Goal: Transaction & Acquisition: Purchase product/service

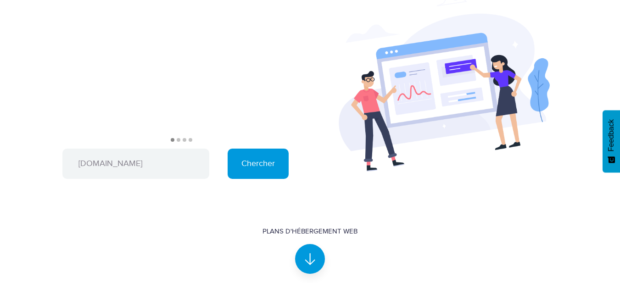
scroll to position [70, 0]
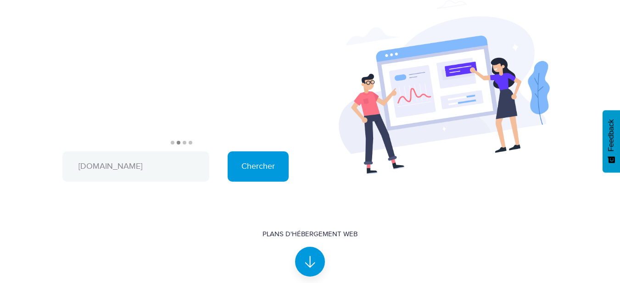
click at [103, 165] on input "vergerdafrique.com" at bounding box center [135, 166] width 147 height 30
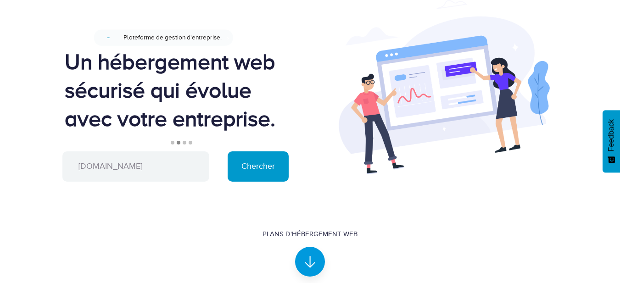
type input "[DOMAIN_NAME]"
click at [258, 172] on input "Chercher" at bounding box center [257, 166] width 61 height 30
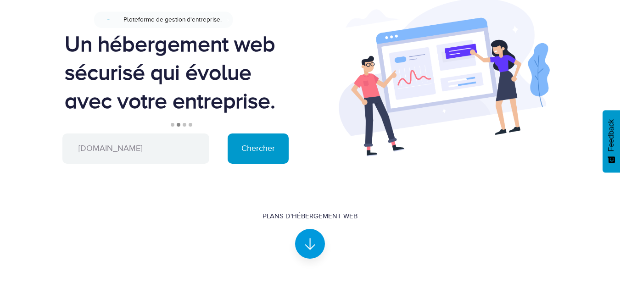
scroll to position [70, 0]
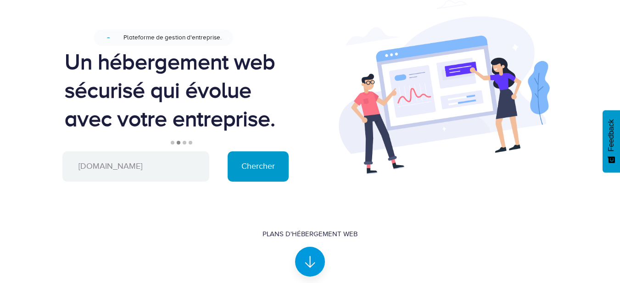
click at [273, 170] on input "Chercher" at bounding box center [257, 166] width 61 height 30
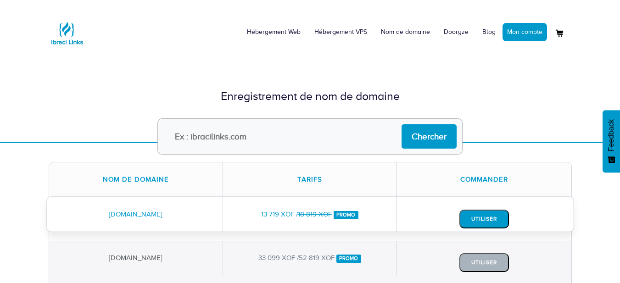
click at [484, 218] on button "Utiliser" at bounding box center [484, 219] width 50 height 19
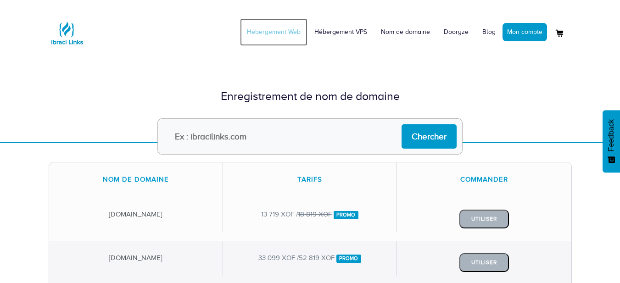
click at [285, 34] on link "Hébergement Web" at bounding box center [273, 32] width 67 height 28
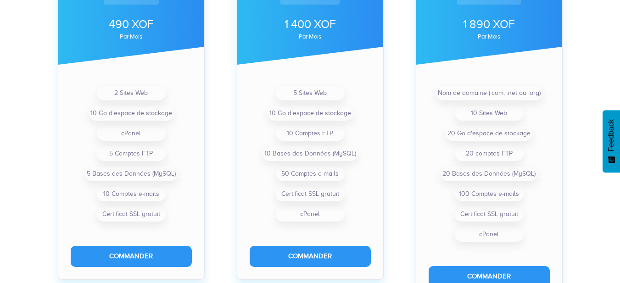
scroll to position [413, 0]
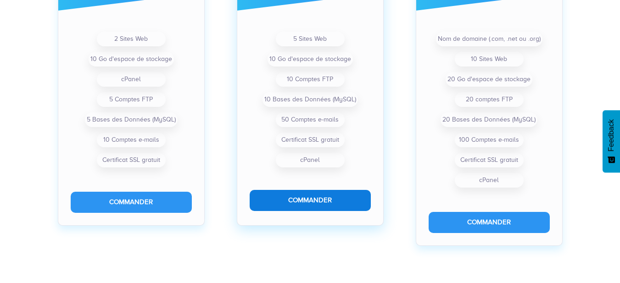
click at [333, 198] on button "Commander" at bounding box center [309, 200] width 121 height 21
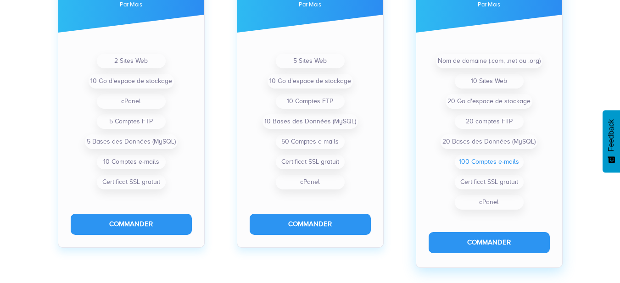
scroll to position [413, 0]
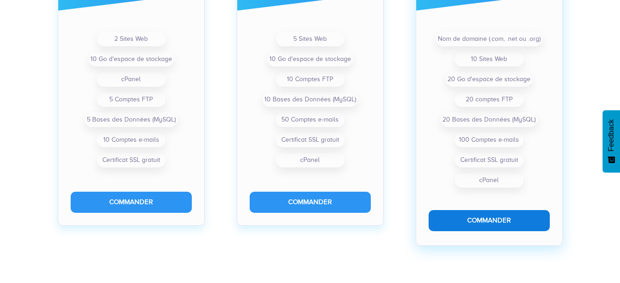
click at [495, 224] on button "Commander" at bounding box center [488, 220] width 121 height 21
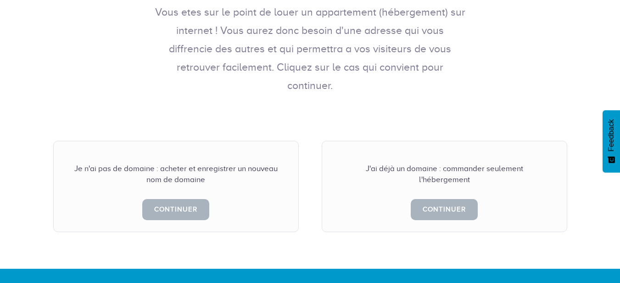
scroll to position [183, 0]
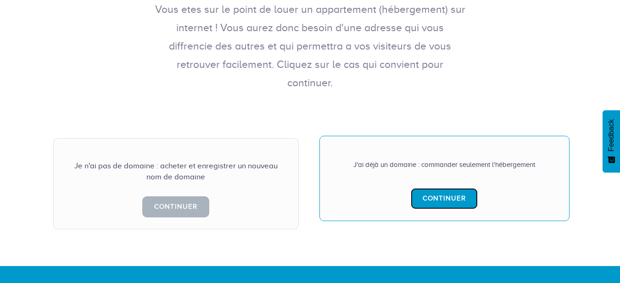
click at [452, 188] on link "Continuer" at bounding box center [443, 198] width 67 height 21
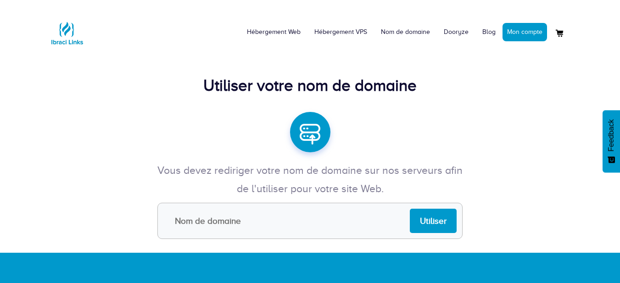
click at [310, 213] on input "text" at bounding box center [309, 221] width 305 height 36
type input "[DOMAIN_NAME]"
click at [438, 219] on input "Utiliser" at bounding box center [433, 221] width 47 height 24
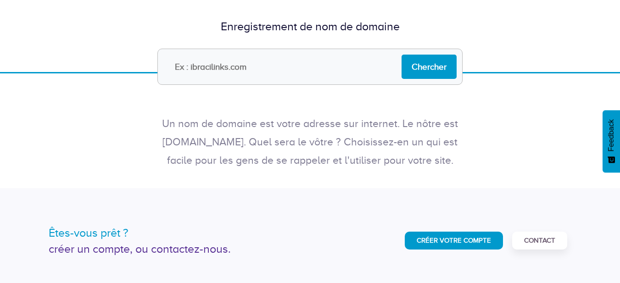
scroll to position [46, 0]
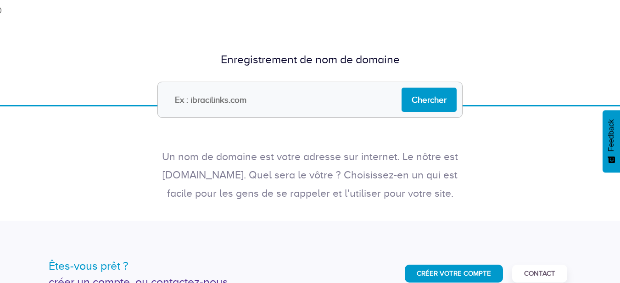
click at [247, 94] on input "text" at bounding box center [309, 100] width 305 height 36
type input "vergersdafrique.com"
click at [440, 105] on input "Chercher" at bounding box center [428, 100] width 55 height 24
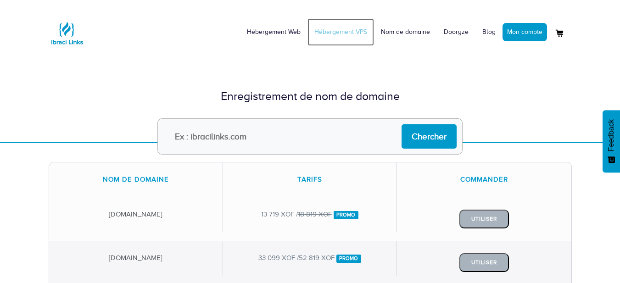
click at [359, 33] on link "Hébergement VPS" at bounding box center [340, 32] width 66 height 28
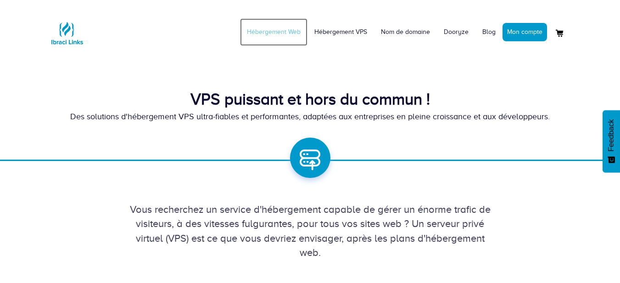
click at [296, 33] on link "Hébergement Web" at bounding box center [273, 32] width 67 height 28
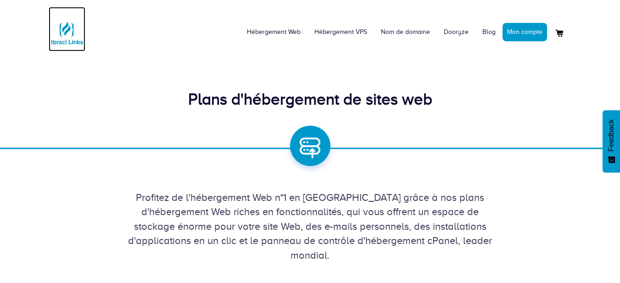
click at [67, 36] on img at bounding box center [67, 33] width 37 height 37
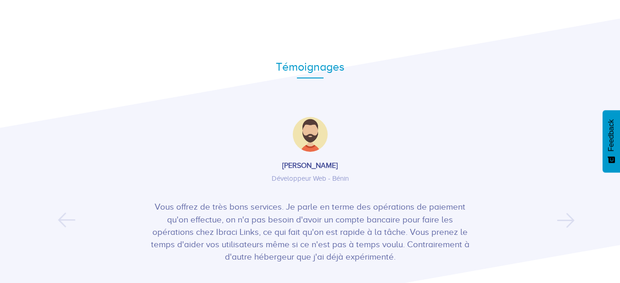
scroll to position [1445, 0]
click at [562, 215] on button "Next" at bounding box center [560, 214] width 6 height 14
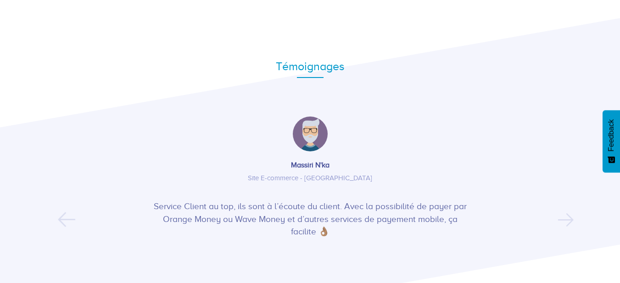
click at [562, 215] on button "Next" at bounding box center [560, 214] width 6 height 14
click at [562, 219] on button "Next" at bounding box center [560, 214] width 6 height 14
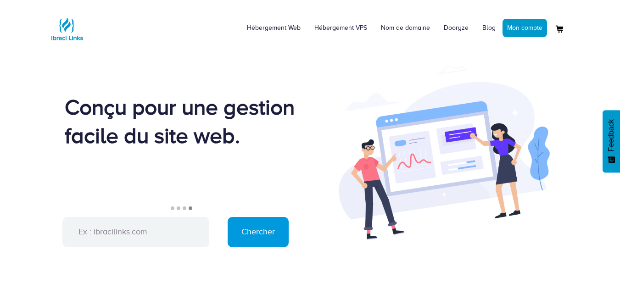
scroll to position [0, 0]
